Goal: Information Seeking & Learning: Learn about a topic

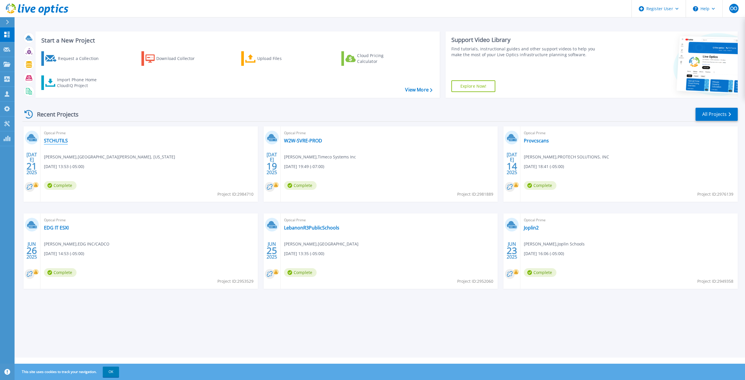
click at [51, 141] on link "STCHUTILS" at bounding box center [56, 141] width 24 height 6
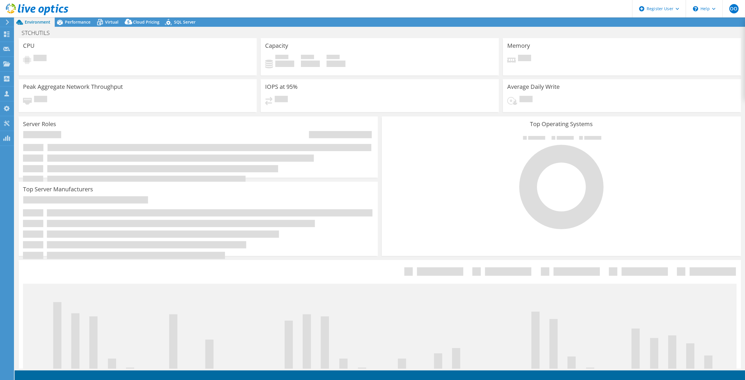
select select "USD"
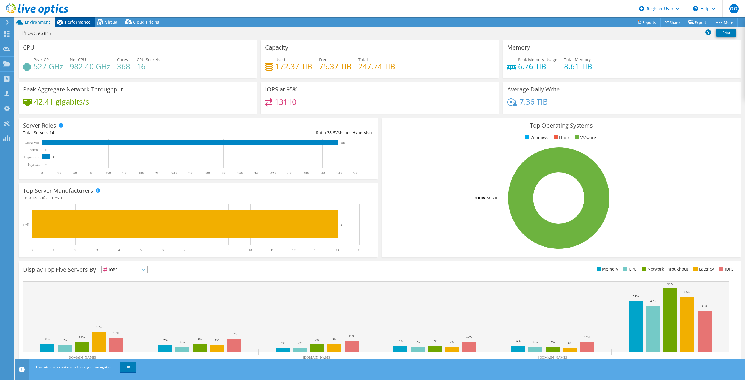
click at [69, 20] on span "Performance" at bounding box center [78, 22] width 26 height 6
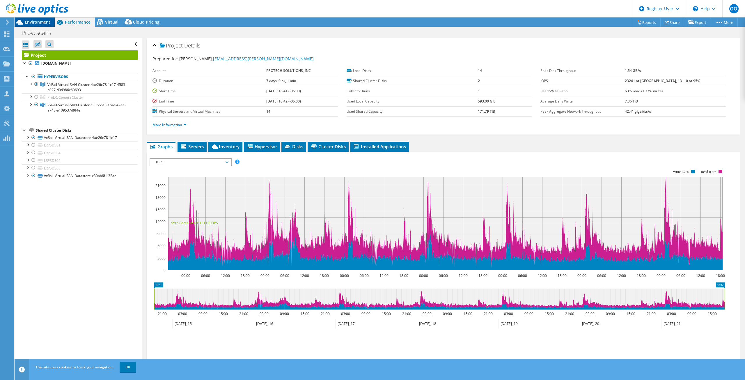
click at [24, 23] on icon at bounding box center [20, 22] width 10 height 10
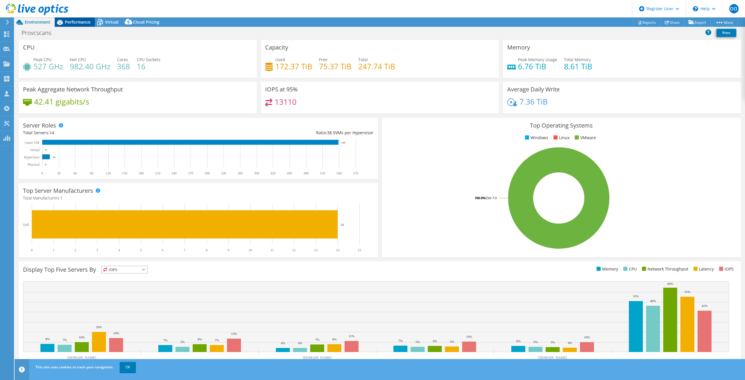
click at [80, 24] on span "Performance" at bounding box center [78, 22] width 26 height 6
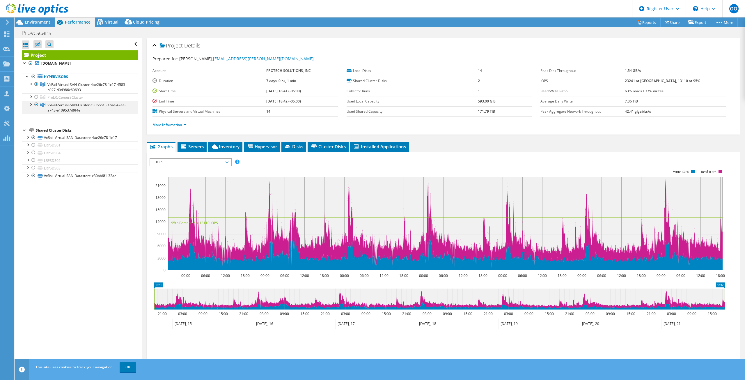
click at [31, 105] on div at bounding box center [31, 104] width 6 height 6
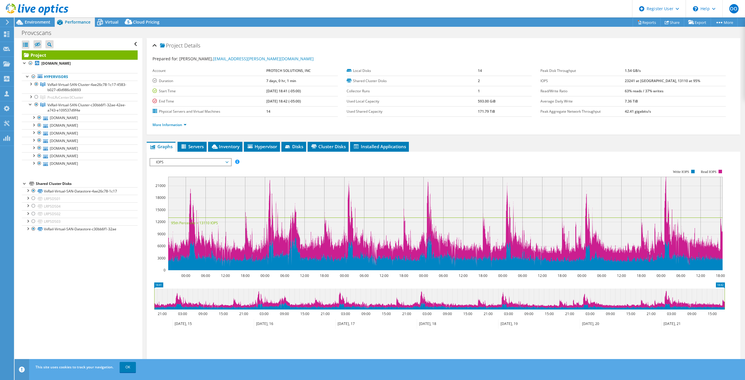
click at [32, 19] on div at bounding box center [34, 10] width 68 height 20
click at [33, 22] on span "Environment" at bounding box center [38, 22] width 26 height 6
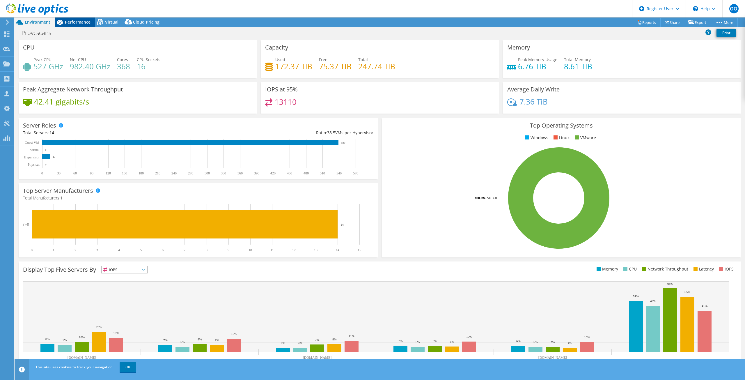
click at [80, 20] on span "Performance" at bounding box center [78, 22] width 26 height 6
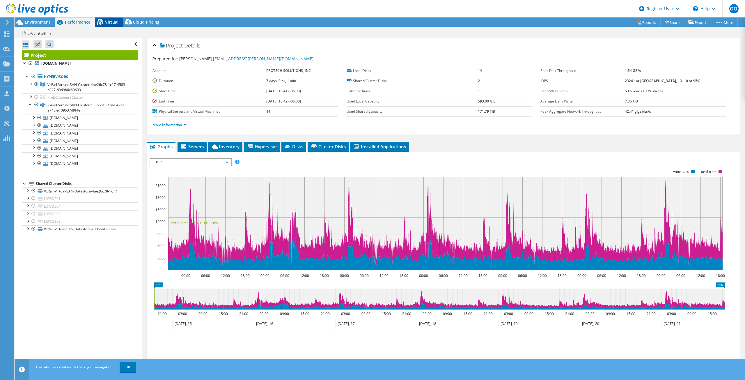
click at [116, 22] on span "Virtual" at bounding box center [111, 22] width 13 height 6
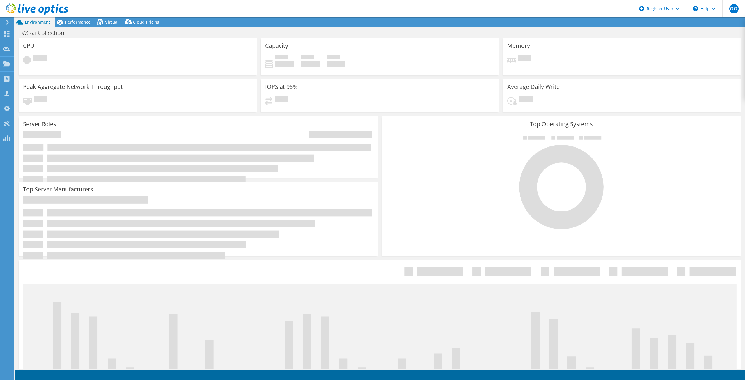
select select "USD"
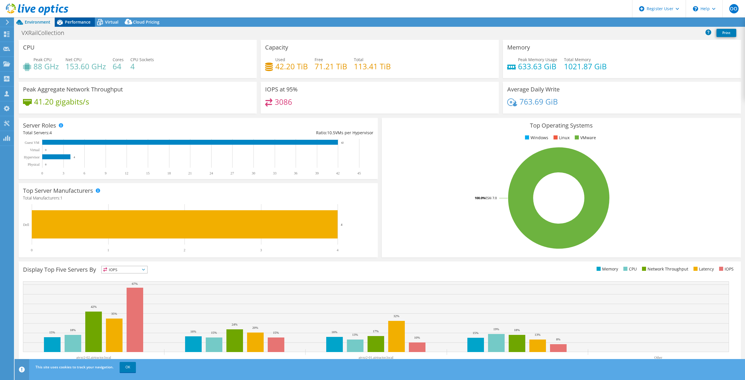
click at [78, 20] on span "Performance" at bounding box center [78, 22] width 26 height 6
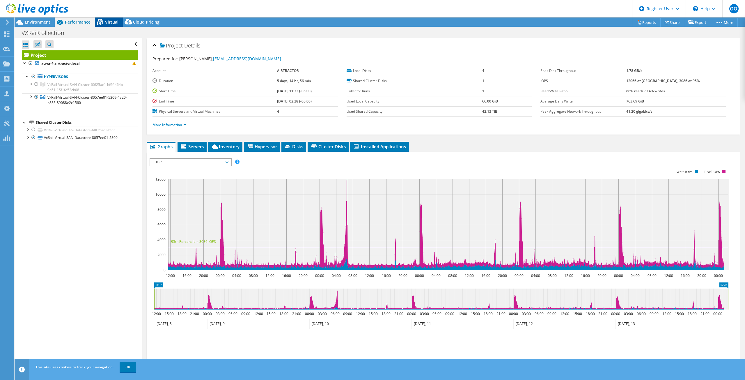
click at [111, 20] on span "Virtual" at bounding box center [111, 22] width 13 height 6
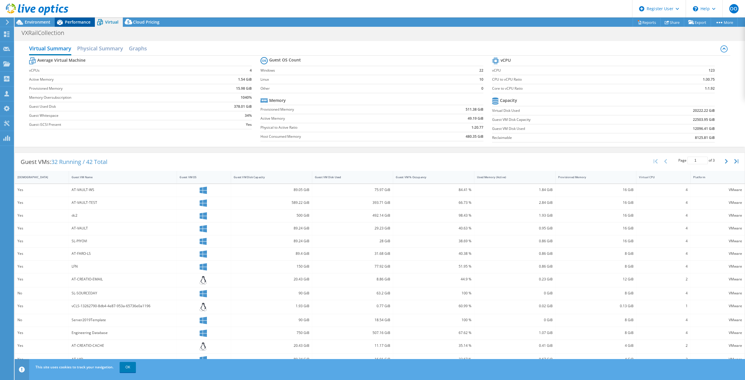
click at [67, 24] on span "Performance" at bounding box center [78, 22] width 26 height 6
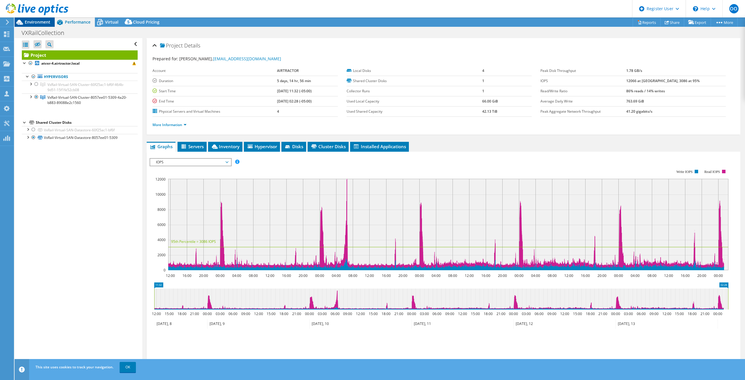
click at [42, 24] on span "Environment" at bounding box center [38, 22] width 26 height 6
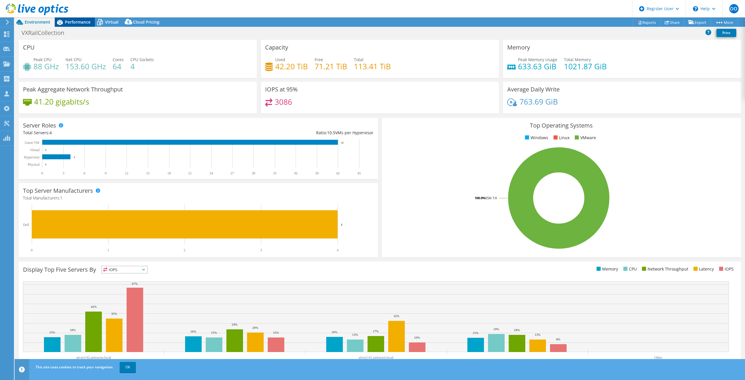
click at [71, 22] on span "Performance" at bounding box center [78, 22] width 26 height 6
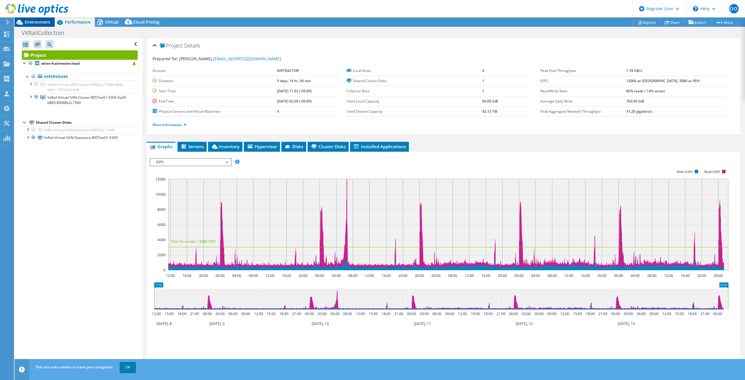
click at [34, 24] on span "Environment" at bounding box center [38, 22] width 26 height 6
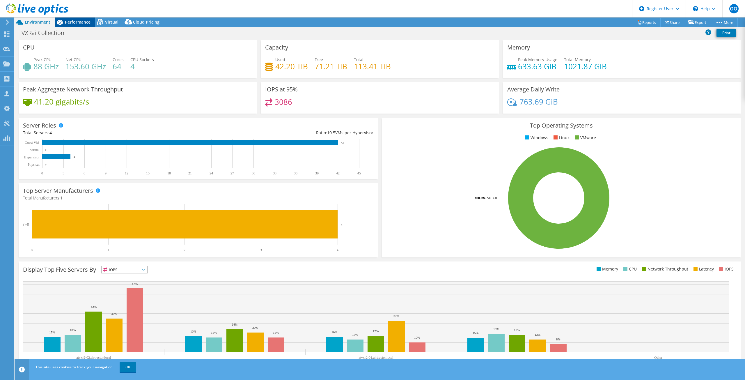
click at [70, 21] on span "Performance" at bounding box center [78, 22] width 26 height 6
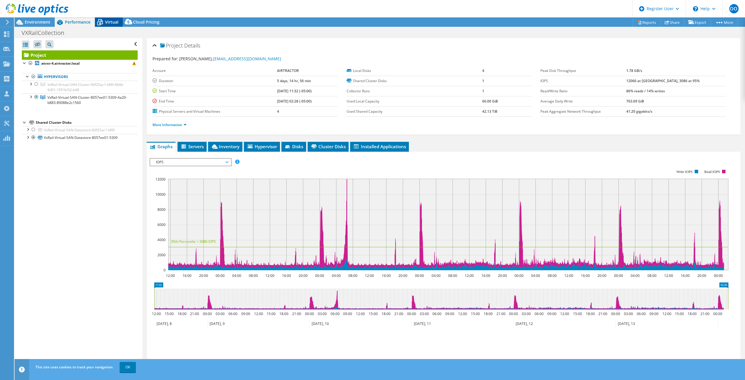
click at [107, 24] on span "Virtual" at bounding box center [111, 22] width 13 height 6
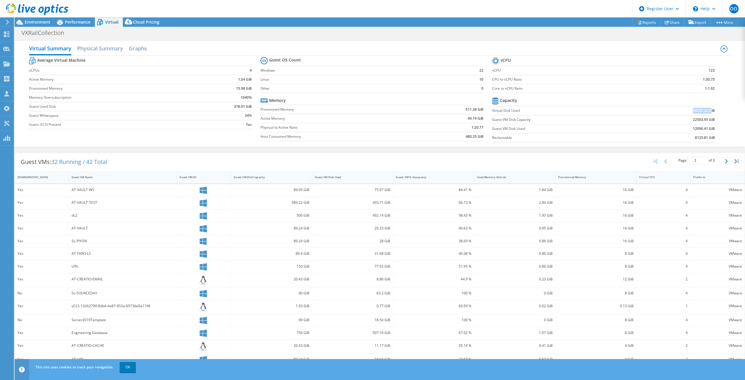
drag, startPoint x: 703, startPoint y: 109, endPoint x: 679, endPoint y: 109, distance: 24.2
click at [679, 109] on td "20222.22 GiB" at bounding box center [676, 110] width 77 height 9
click at [513, 115] on td "Virtual Disk Used" at bounding box center [565, 110] width 146 height 9
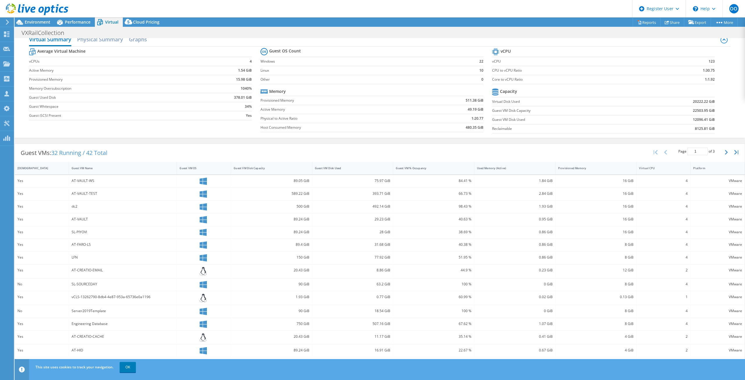
scroll to position [13, 0]
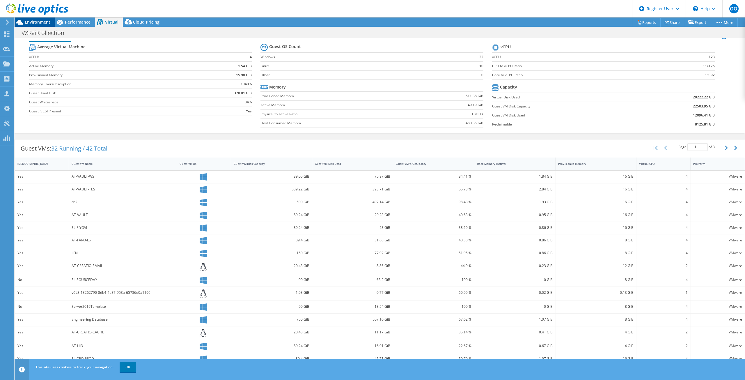
click at [29, 22] on span "Environment" at bounding box center [38, 22] width 26 height 6
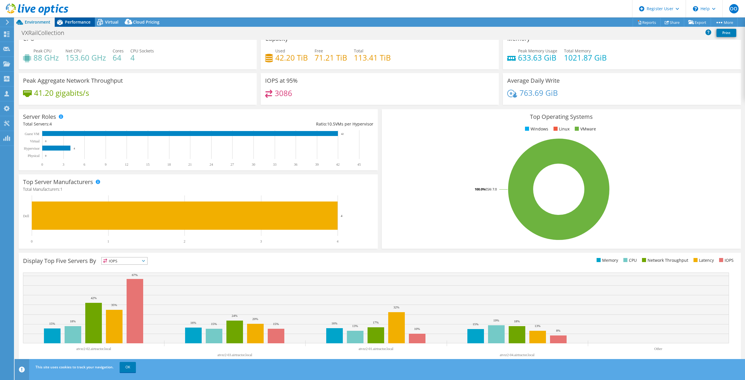
click at [75, 21] on span "Performance" at bounding box center [78, 22] width 26 height 6
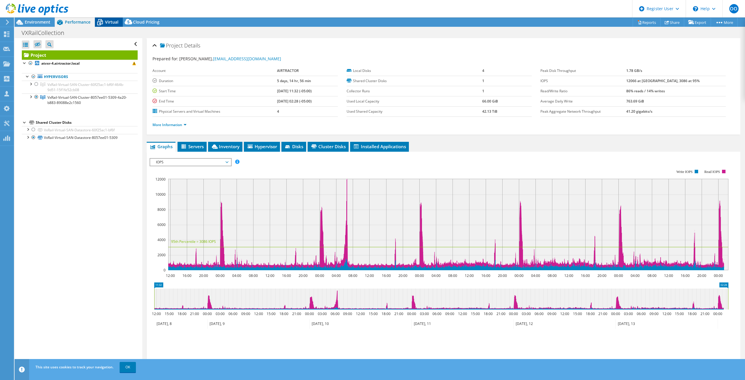
click at [110, 24] on span "Virtual" at bounding box center [111, 22] width 13 height 6
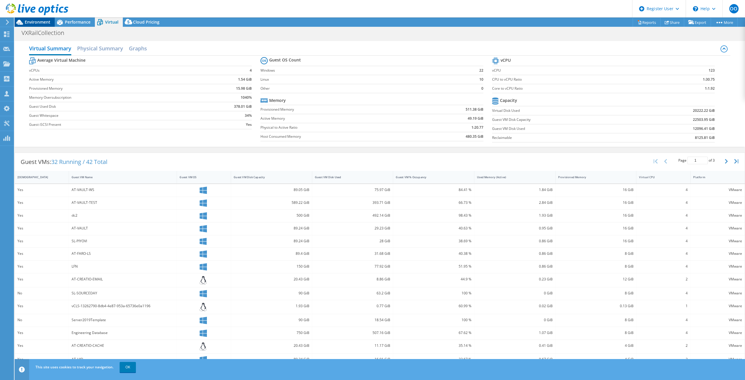
click at [40, 22] on span "Environment" at bounding box center [38, 22] width 26 height 6
